Goal: Task Accomplishment & Management: Manage account settings

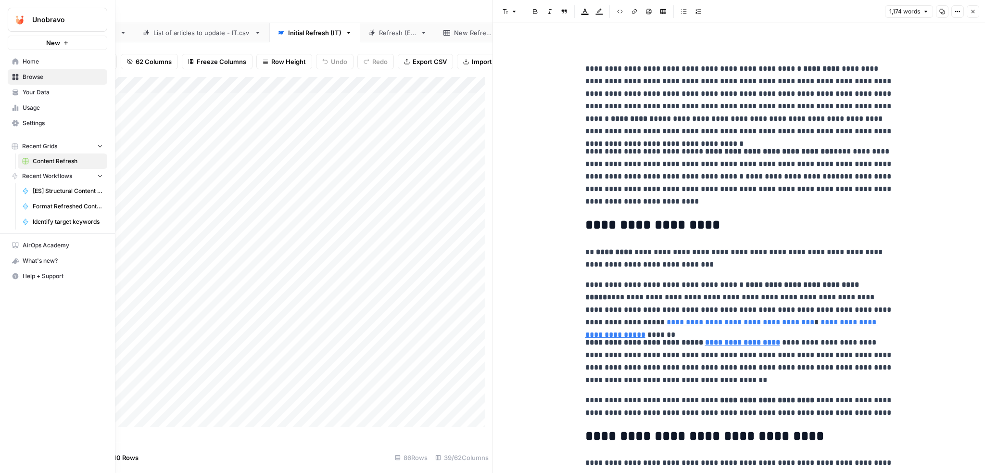
click at [43, 111] on span "Usage" at bounding box center [63, 107] width 80 height 9
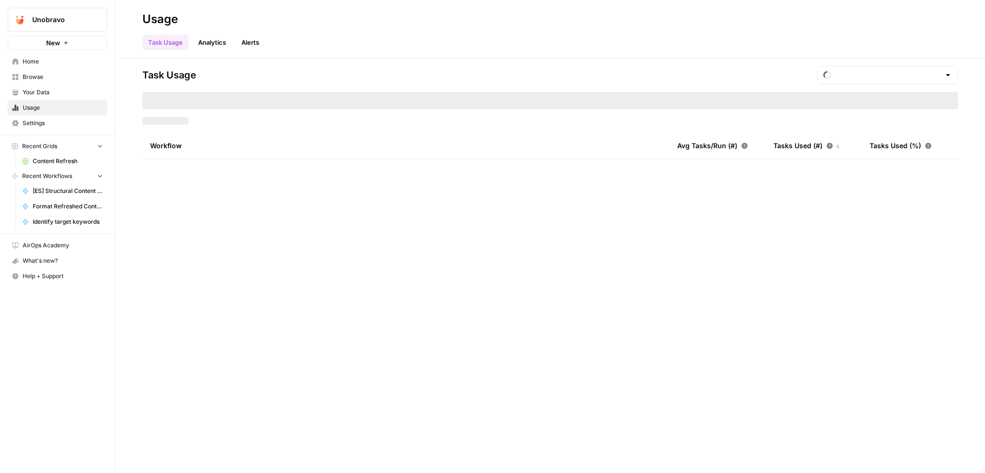
type input "August Tasks"
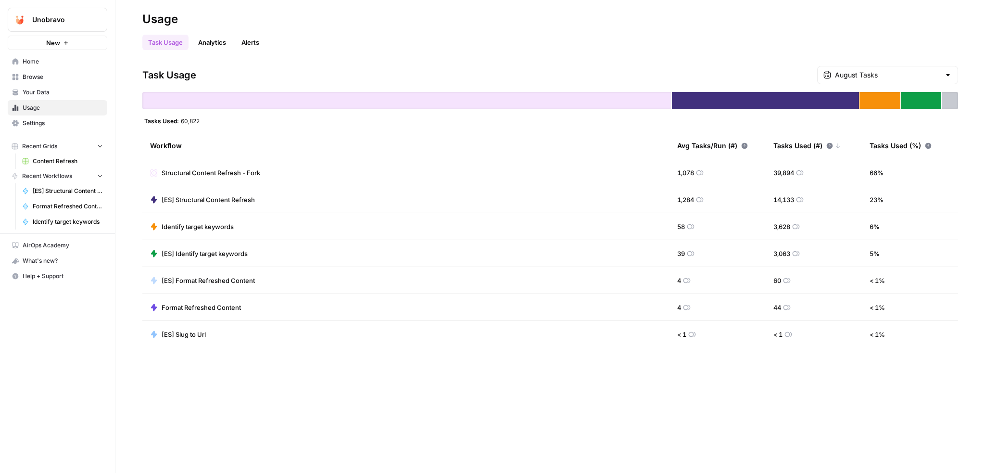
click at [215, 40] on link "Analytics" at bounding box center [211, 42] width 39 height 15
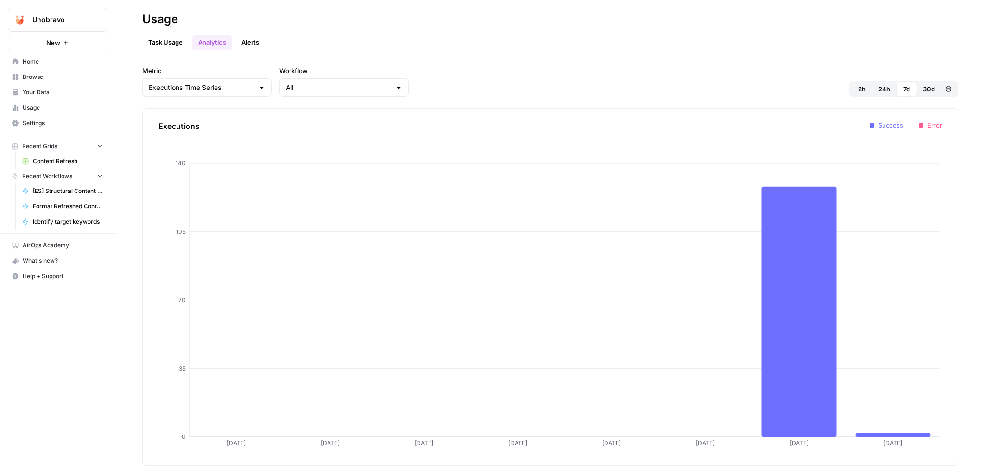
click at [929, 87] on span "30d" at bounding box center [929, 89] width 12 height 10
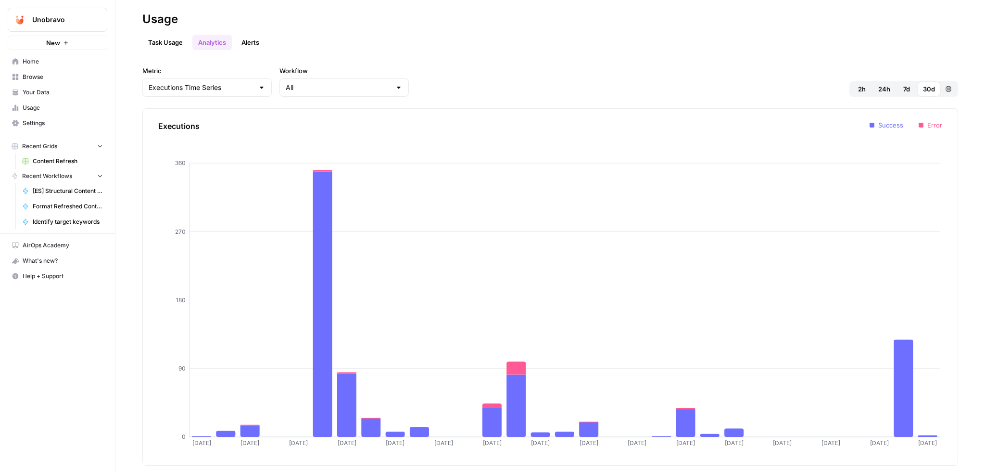
click at [37, 118] on link "Settings" at bounding box center [58, 122] width 100 height 15
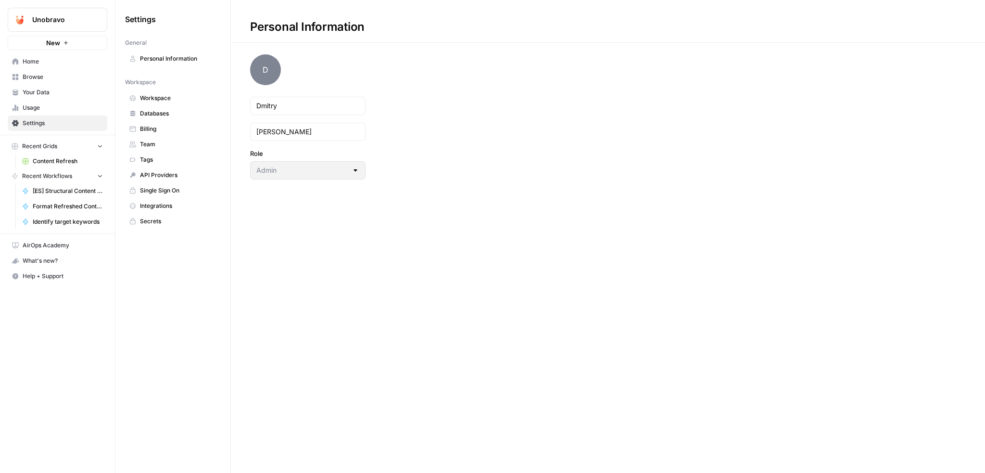
click at [173, 126] on span "Billing" at bounding box center [178, 129] width 76 height 9
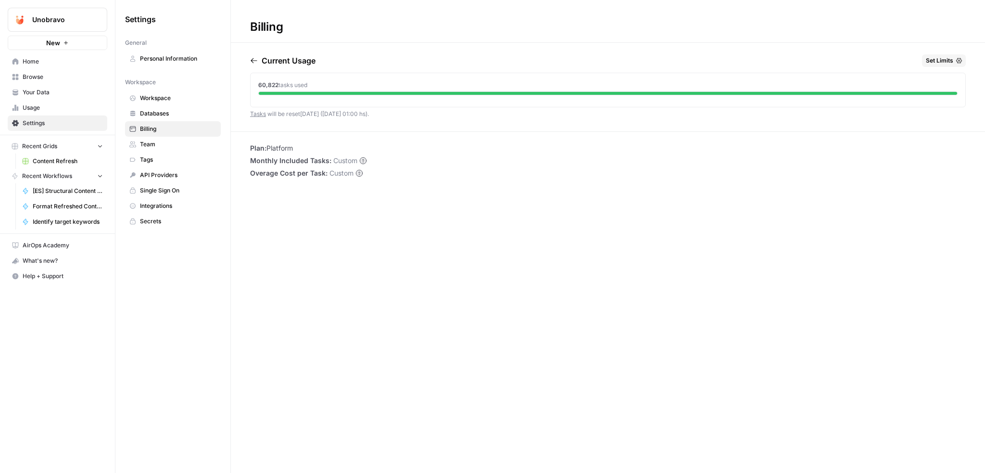
click at [256, 113] on link "Tasks" at bounding box center [258, 113] width 16 height 7
